Goal: Find specific page/section: Find specific page/section

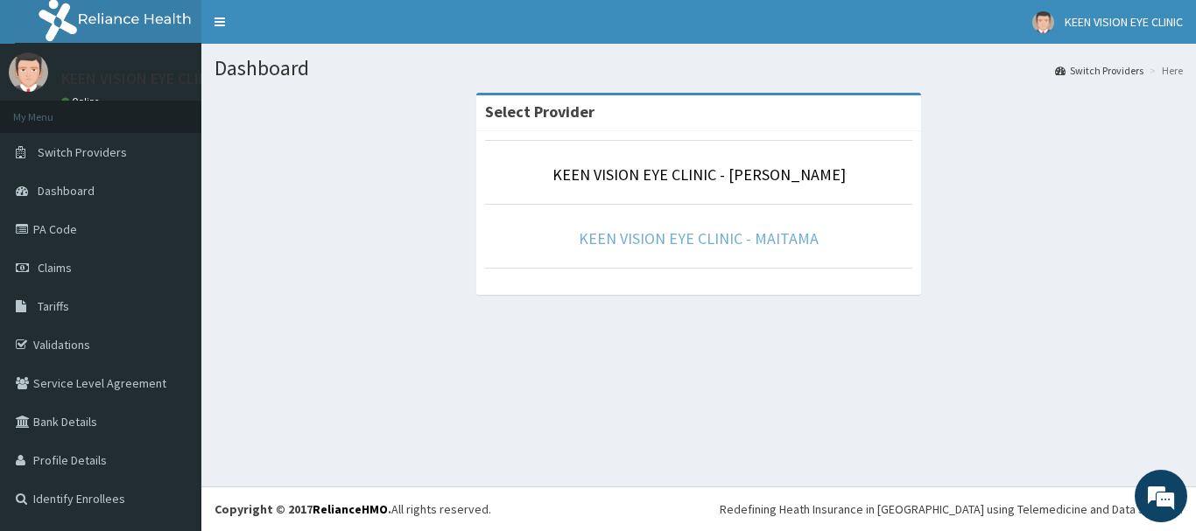
click at [698, 241] on link "KEEN VISION EYE CLINIC - MAITAMA" at bounding box center [699, 238] width 240 height 20
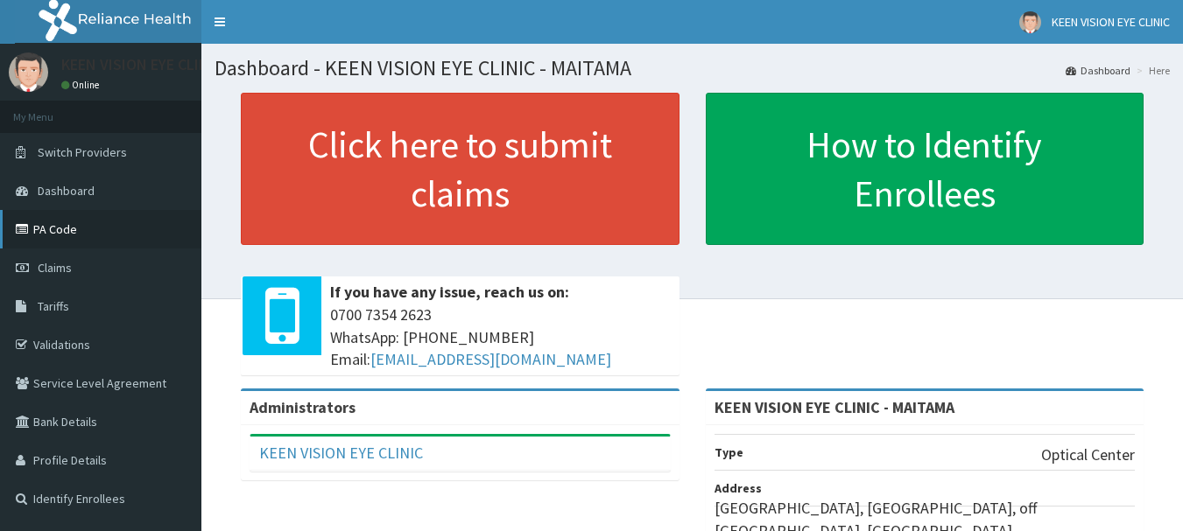
click at [77, 241] on link "PA Code" at bounding box center [100, 229] width 201 height 39
